Goal: Task Accomplishment & Management: Manage account settings

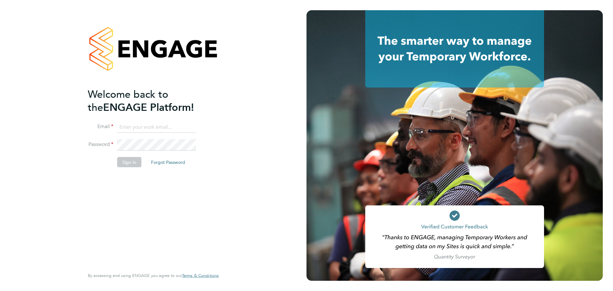
type input "[PERSON_NAME][EMAIL_ADDRESS][DOMAIN_NAME]"
click at [138, 162] on button "Sign In" at bounding box center [129, 162] width 24 height 10
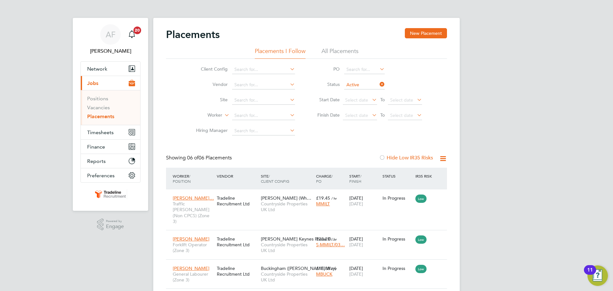
click at [174, 147] on div "Placements New Placement Placements I Follow All Placements Client Config Vendo…" at bounding box center [306, 202] width 281 height 348
click at [98, 107] on link "Vacancies" at bounding box center [98, 107] width 23 height 6
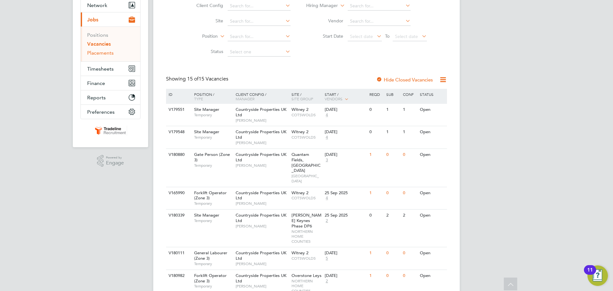
click at [109, 52] on link "Placements" at bounding box center [100, 53] width 27 height 6
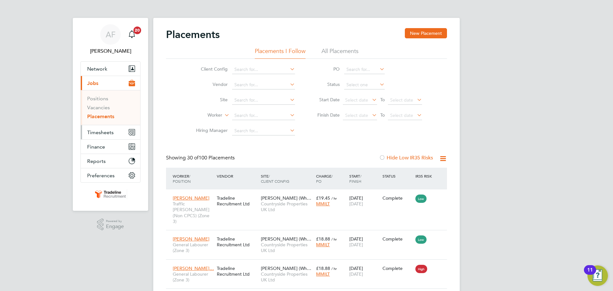
click at [109, 133] on span "Timesheets" at bounding box center [100, 132] width 27 height 6
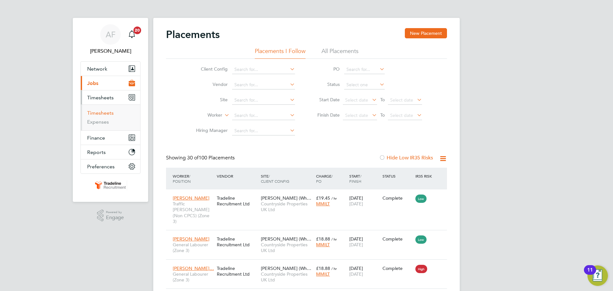
click at [106, 110] on link "Timesheets" at bounding box center [100, 113] width 27 height 6
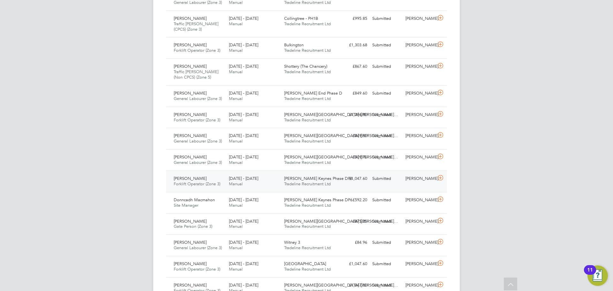
click at [440, 180] on icon at bounding box center [441, 177] width 8 height 5
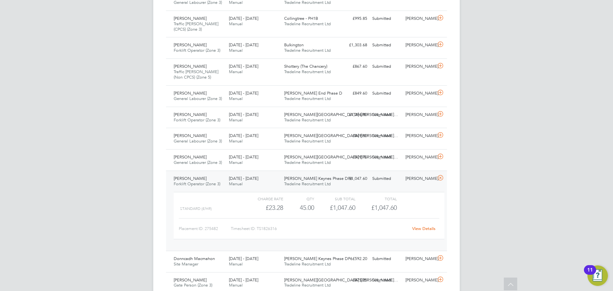
click at [423, 228] on link "View Details" at bounding box center [423, 228] width 23 height 5
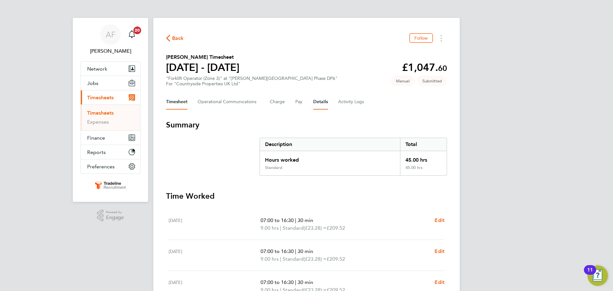
click at [320, 101] on button "Details" at bounding box center [320, 101] width 15 height 15
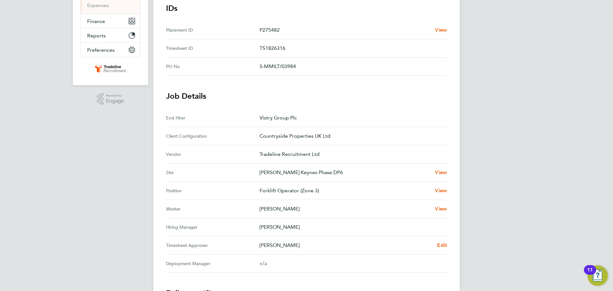
scroll to position [128, 0]
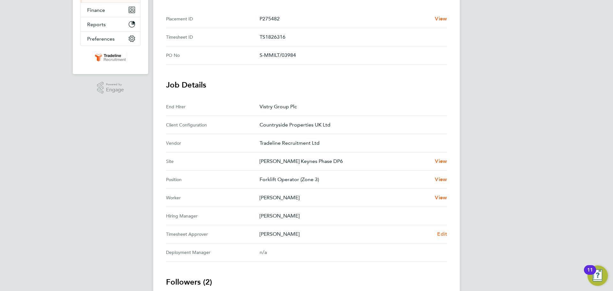
click at [441, 237] on span "Edit" at bounding box center [442, 234] width 10 height 6
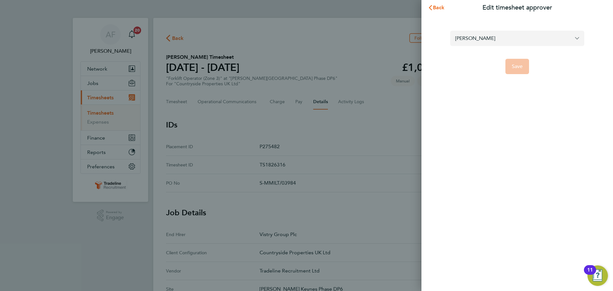
click at [490, 42] on input "[PERSON_NAME]" at bounding box center [517, 38] width 134 height 15
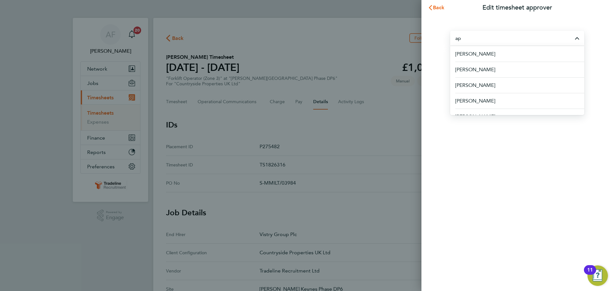
type input "a"
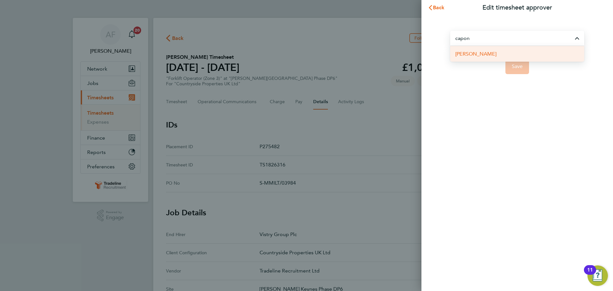
click at [500, 56] on li "[PERSON_NAME]" at bounding box center [517, 54] width 134 height 16
type input "[PERSON_NAME]"
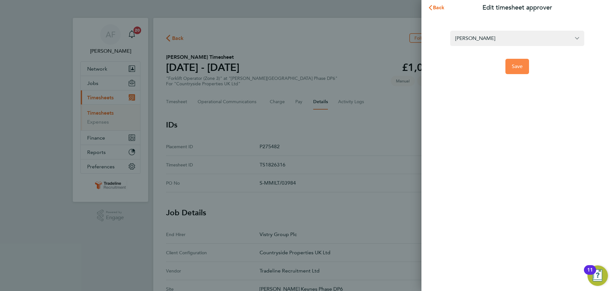
click at [517, 64] on span "Save" at bounding box center [517, 66] width 11 height 6
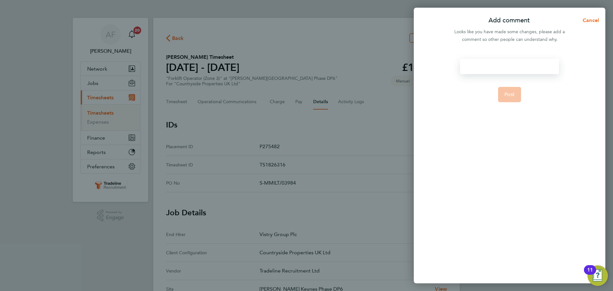
click at [500, 65] on div at bounding box center [509, 66] width 99 height 15
click at [512, 98] on button "Post" at bounding box center [509, 94] width 23 height 15
